Goal: Task Accomplishment & Management: Manage account settings

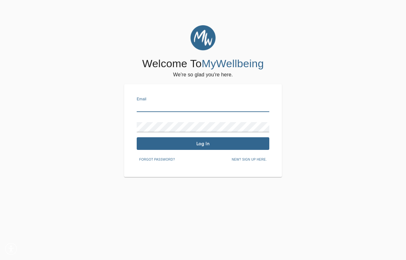
click at [198, 105] on input "text" at bounding box center [203, 107] width 133 height 10
type input "[EMAIL_ADDRESS][DOMAIN_NAME]"
click at [219, 148] on button "Log In" at bounding box center [203, 143] width 133 height 13
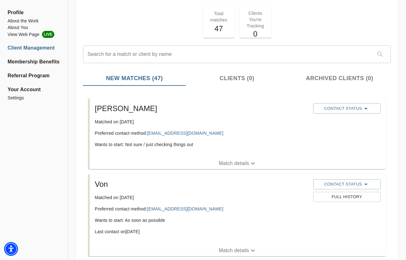
scroll to position [32, 0]
drag, startPoint x: 175, startPoint y: 135, endPoint x: 103, endPoint y: 4, distance: 148.4
click at [242, 161] on p "Match details" at bounding box center [234, 164] width 30 height 8
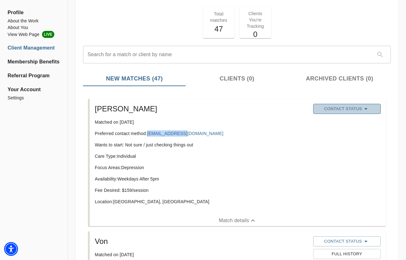
click at [354, 113] on button "Contact Status" at bounding box center [347, 109] width 68 height 10
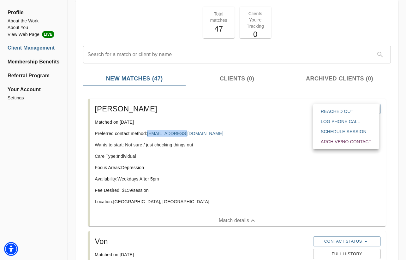
click at [354, 112] on span "Reached Out" at bounding box center [346, 111] width 51 height 6
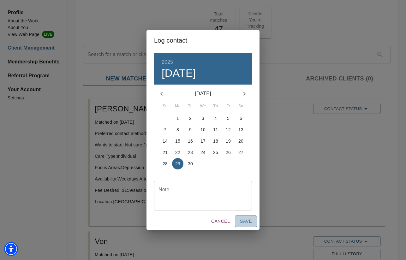
click at [244, 221] on span "Save" at bounding box center [246, 222] width 12 height 8
